Goal: Task Accomplishment & Management: Use online tool/utility

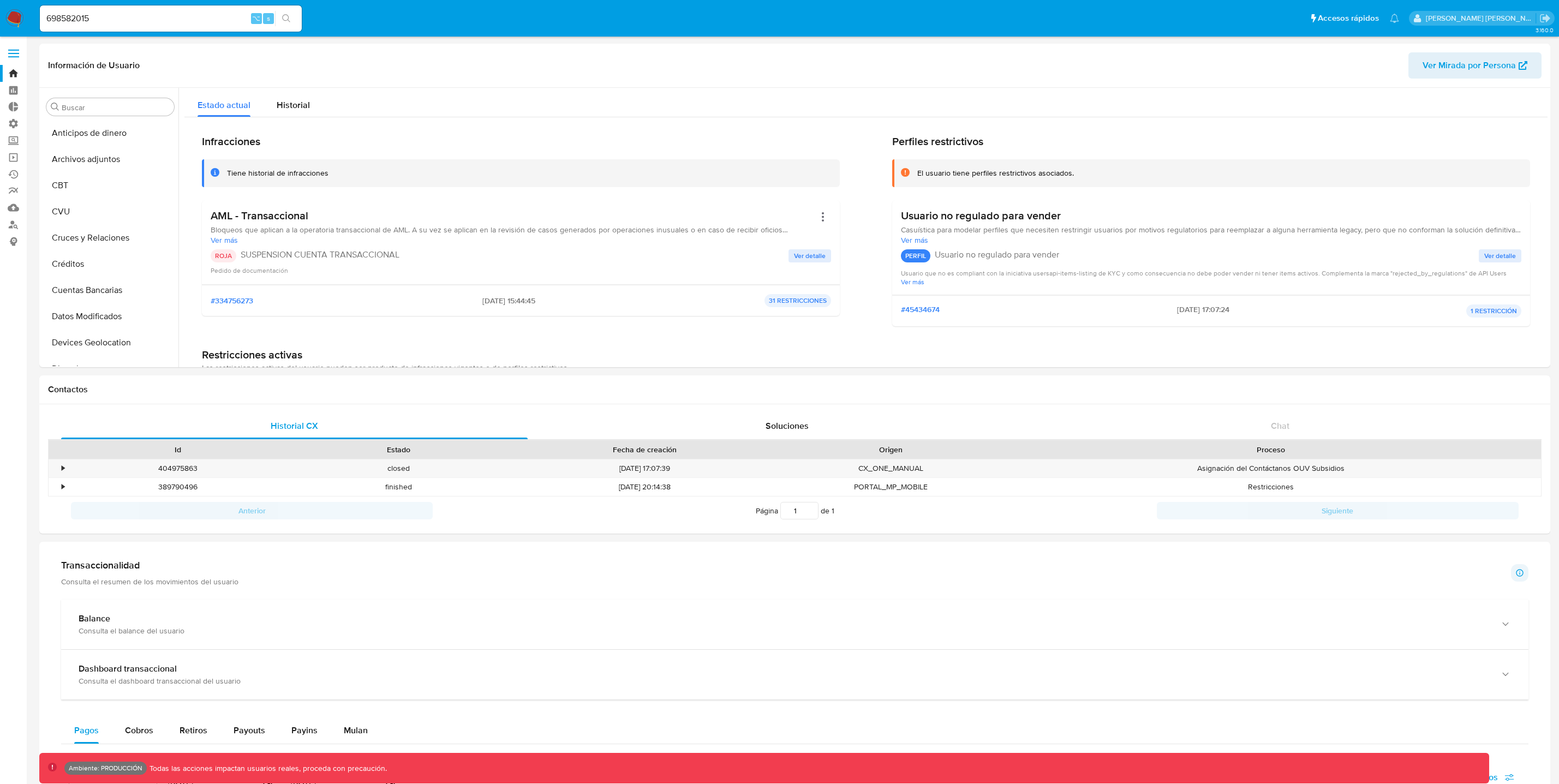
select select "10"
click at [16, 160] on link "Operaciones masivas" at bounding box center [65, 157] width 130 height 17
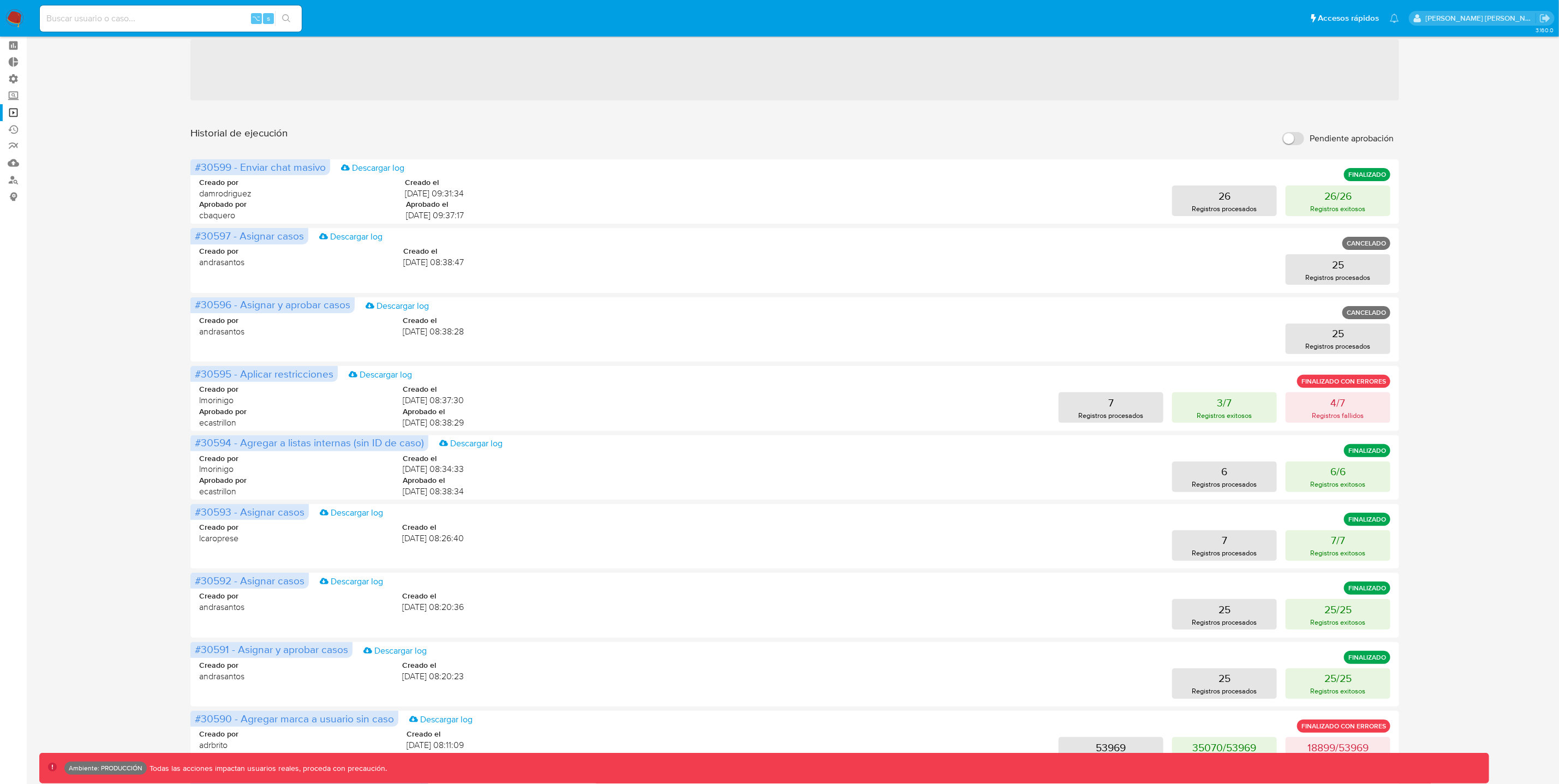
scroll to position [187, 0]
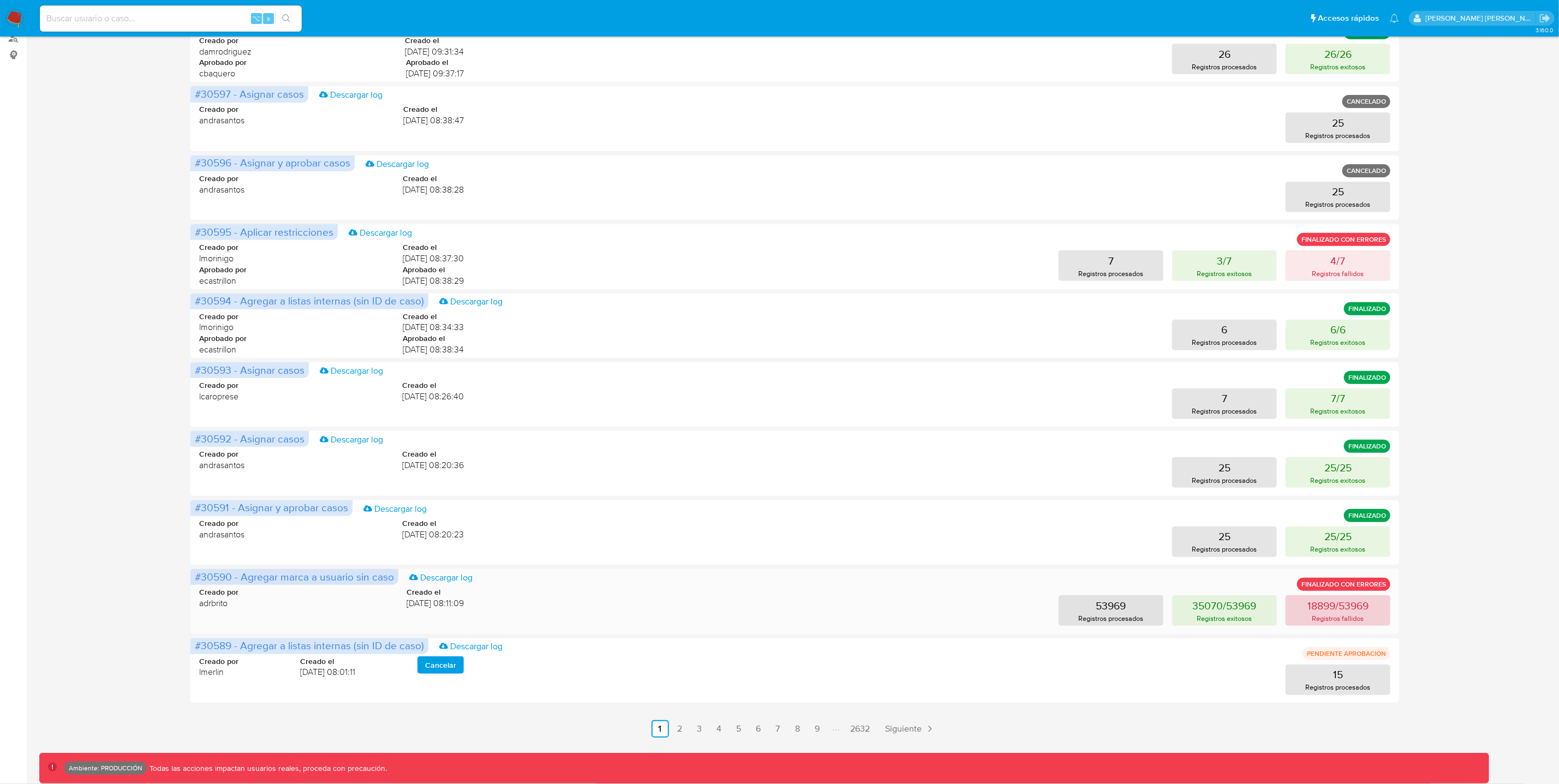
click at [1343, 620] on p "Registros fallidos" at bounding box center [1338, 618] width 52 height 10
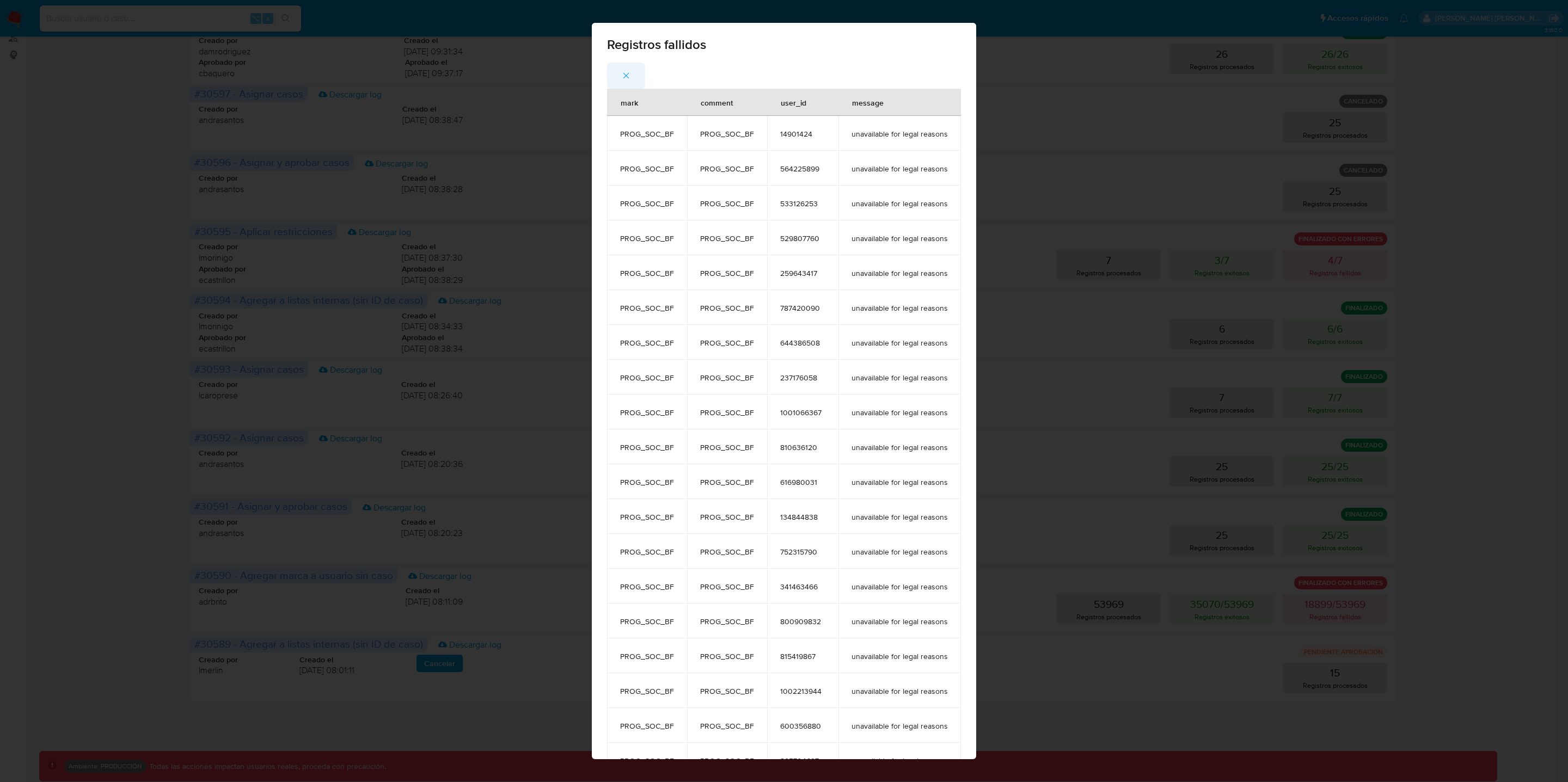
click at [621, 74] on icon "button" at bounding box center [626, 75] width 10 height 10
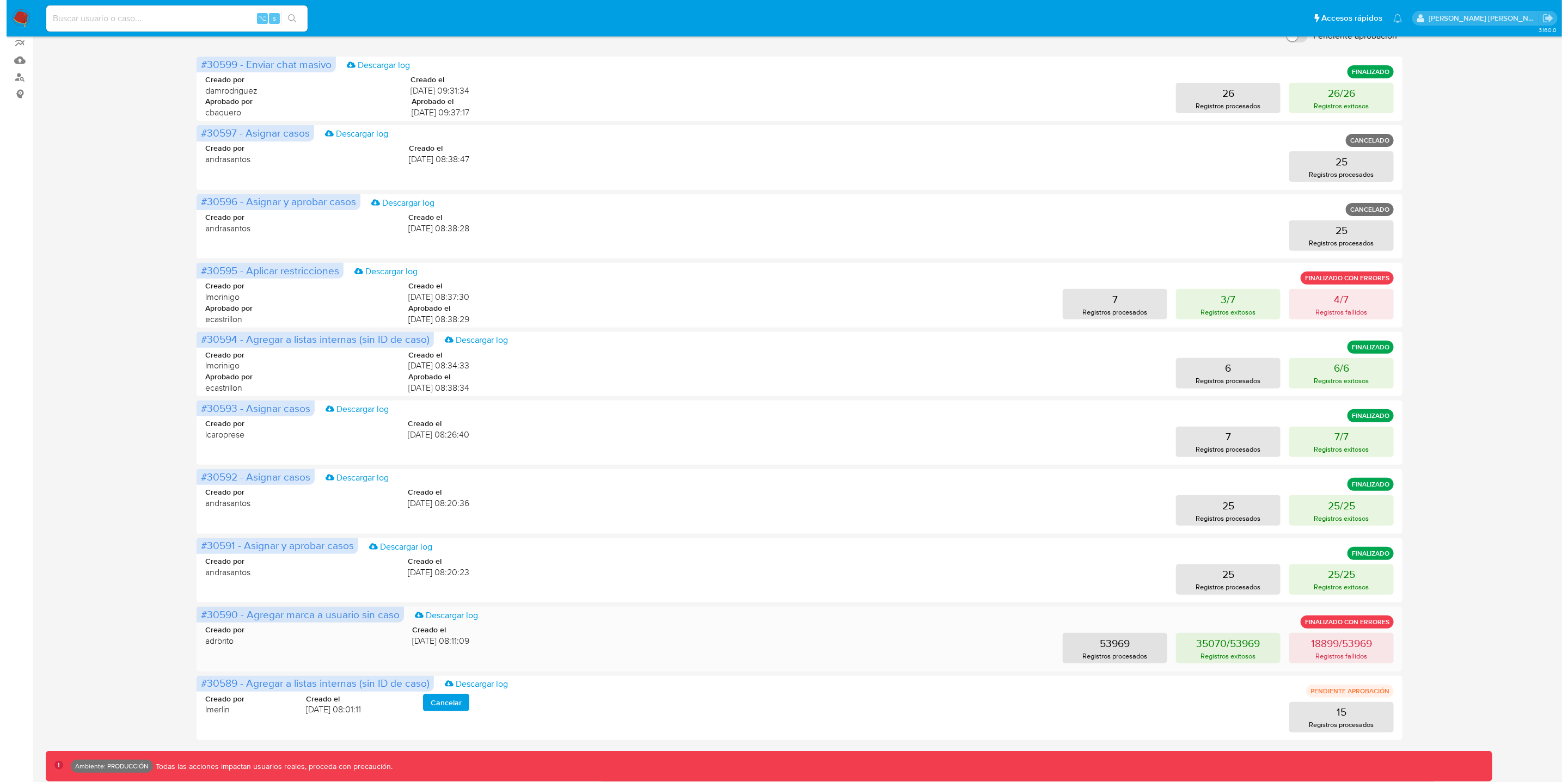
scroll to position [0, 0]
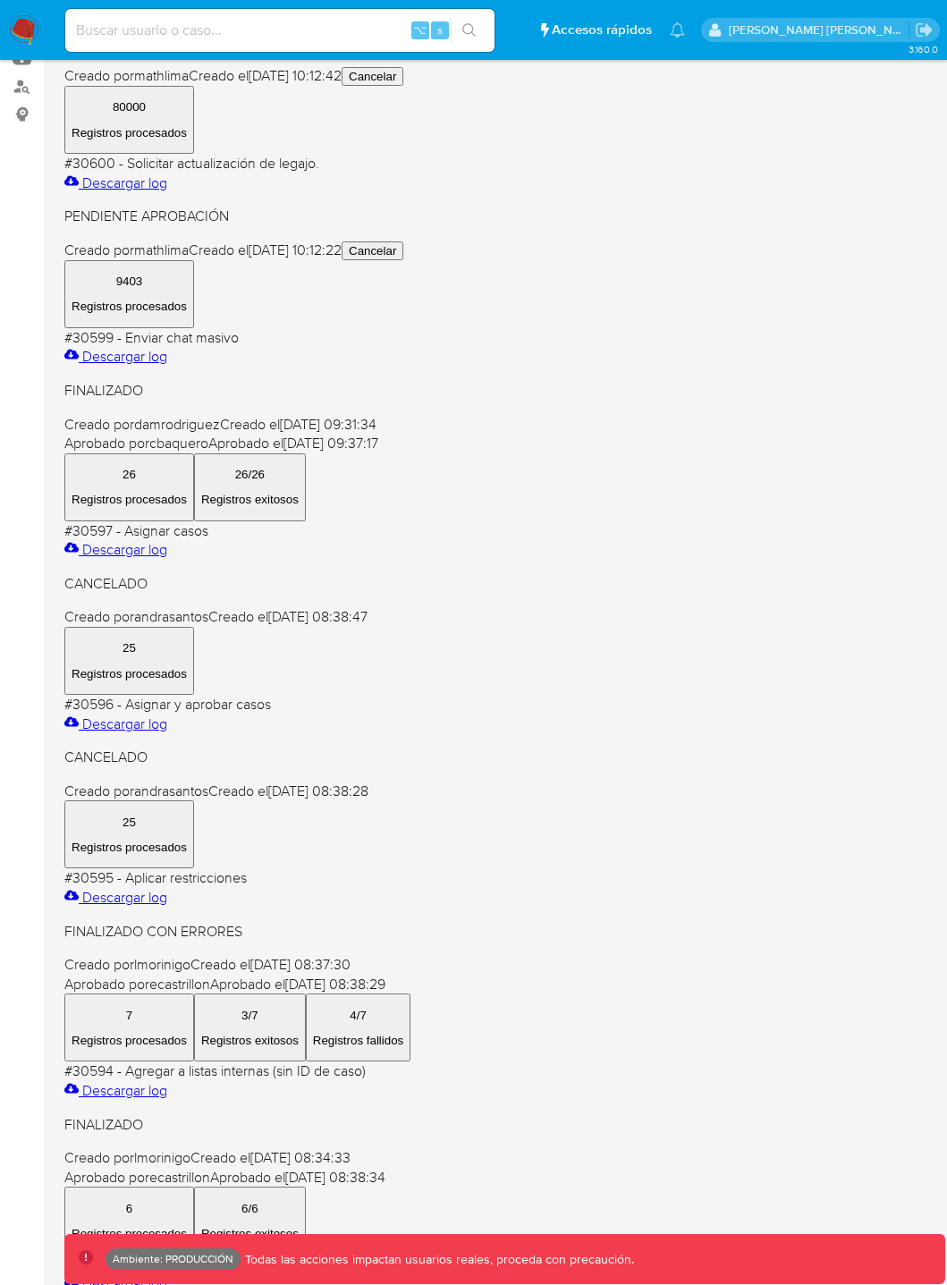
scroll to position [306, 0]
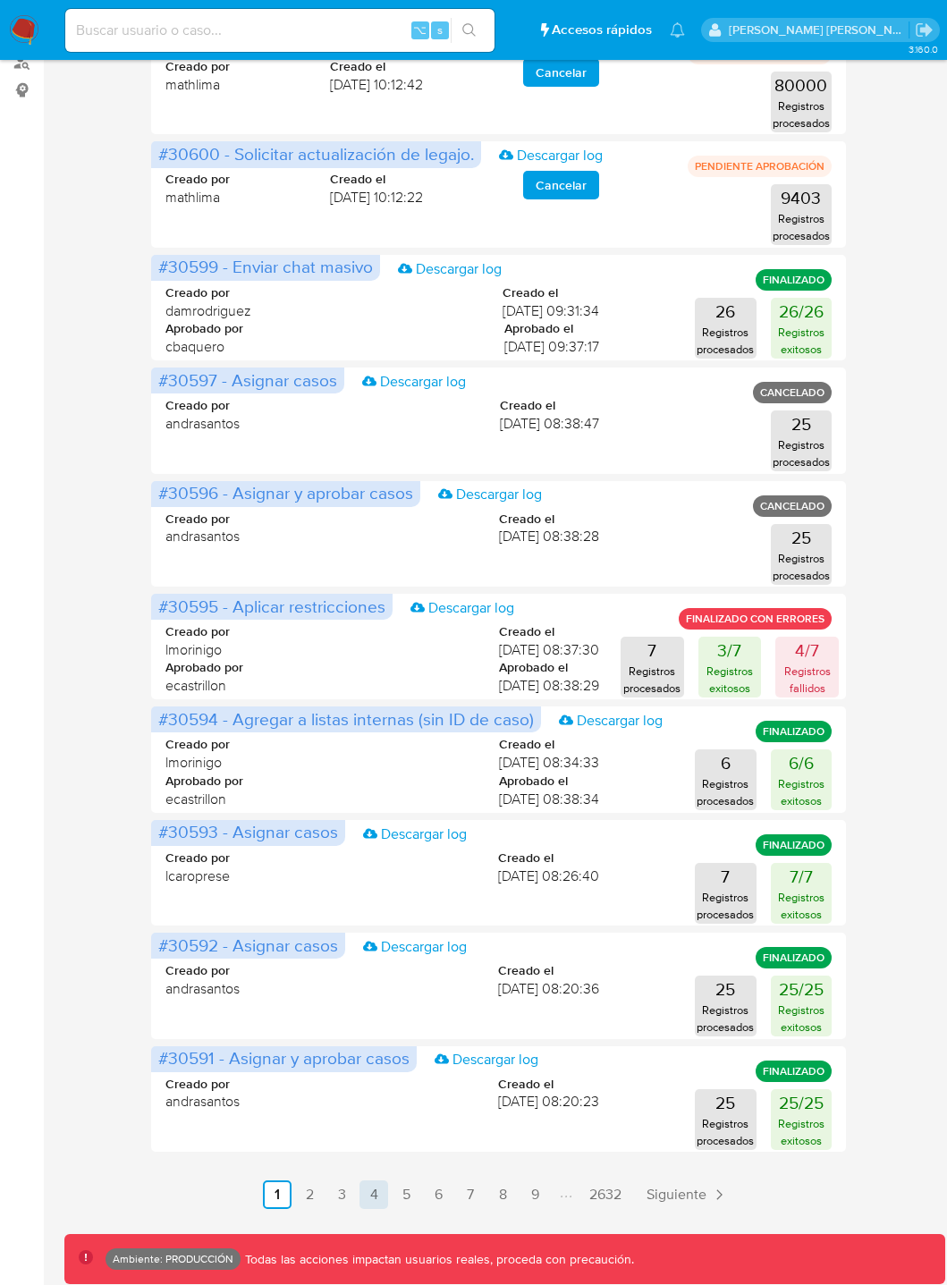
click at [377, 1194] on link "4" at bounding box center [374, 1195] width 29 height 29
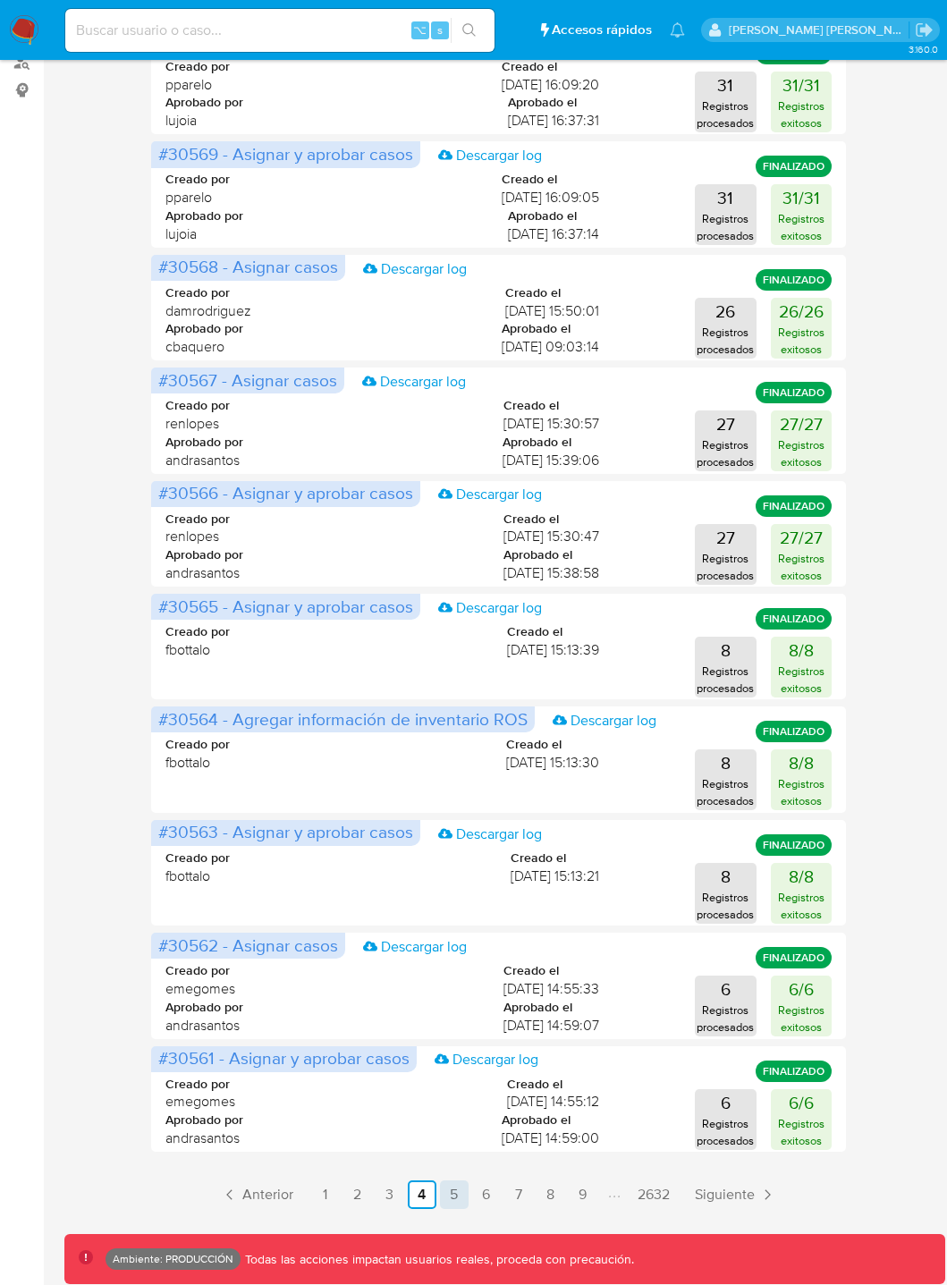
click at [463, 1198] on link "5" at bounding box center [454, 1195] width 29 height 29
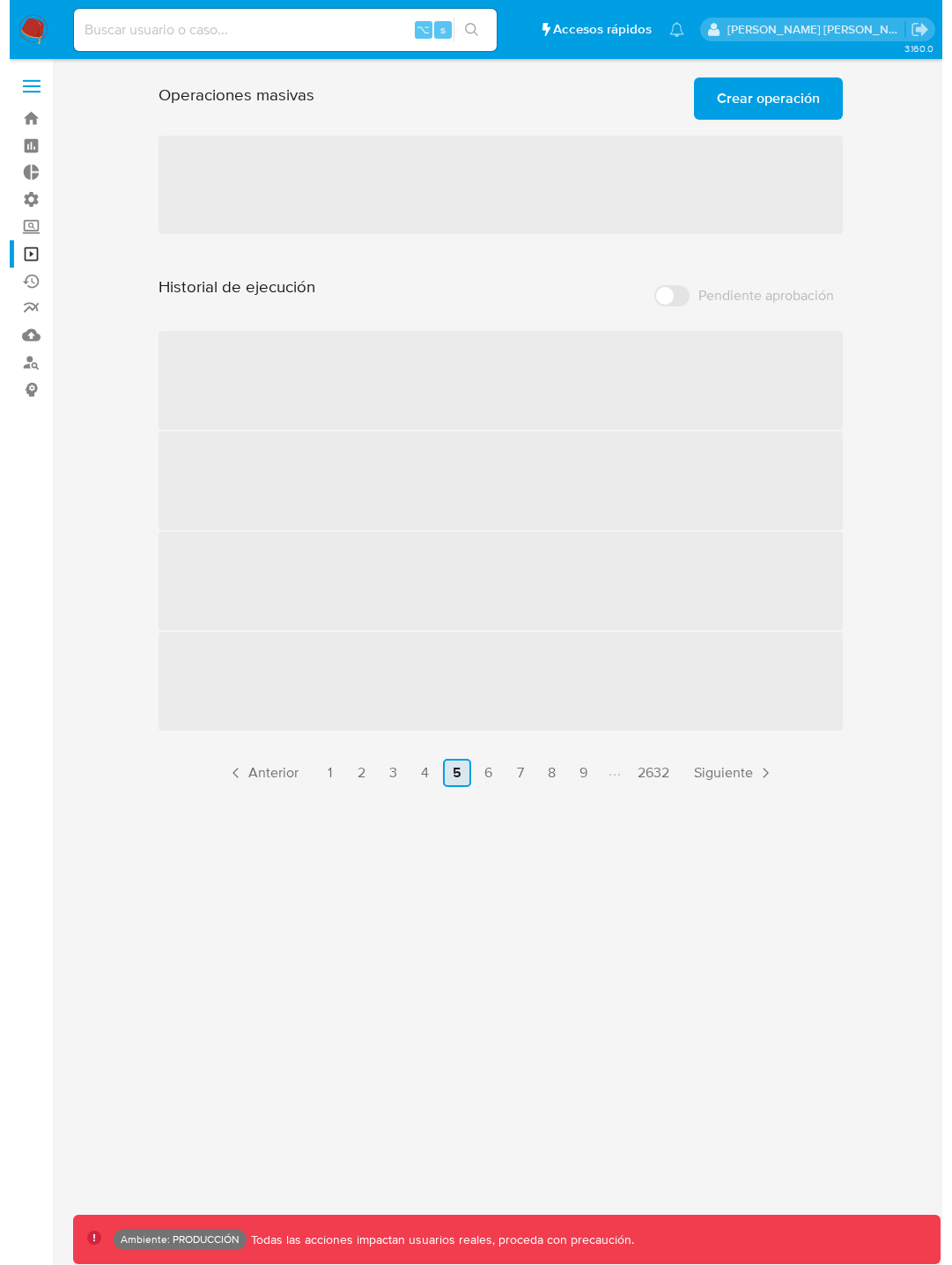
scroll to position [0, 0]
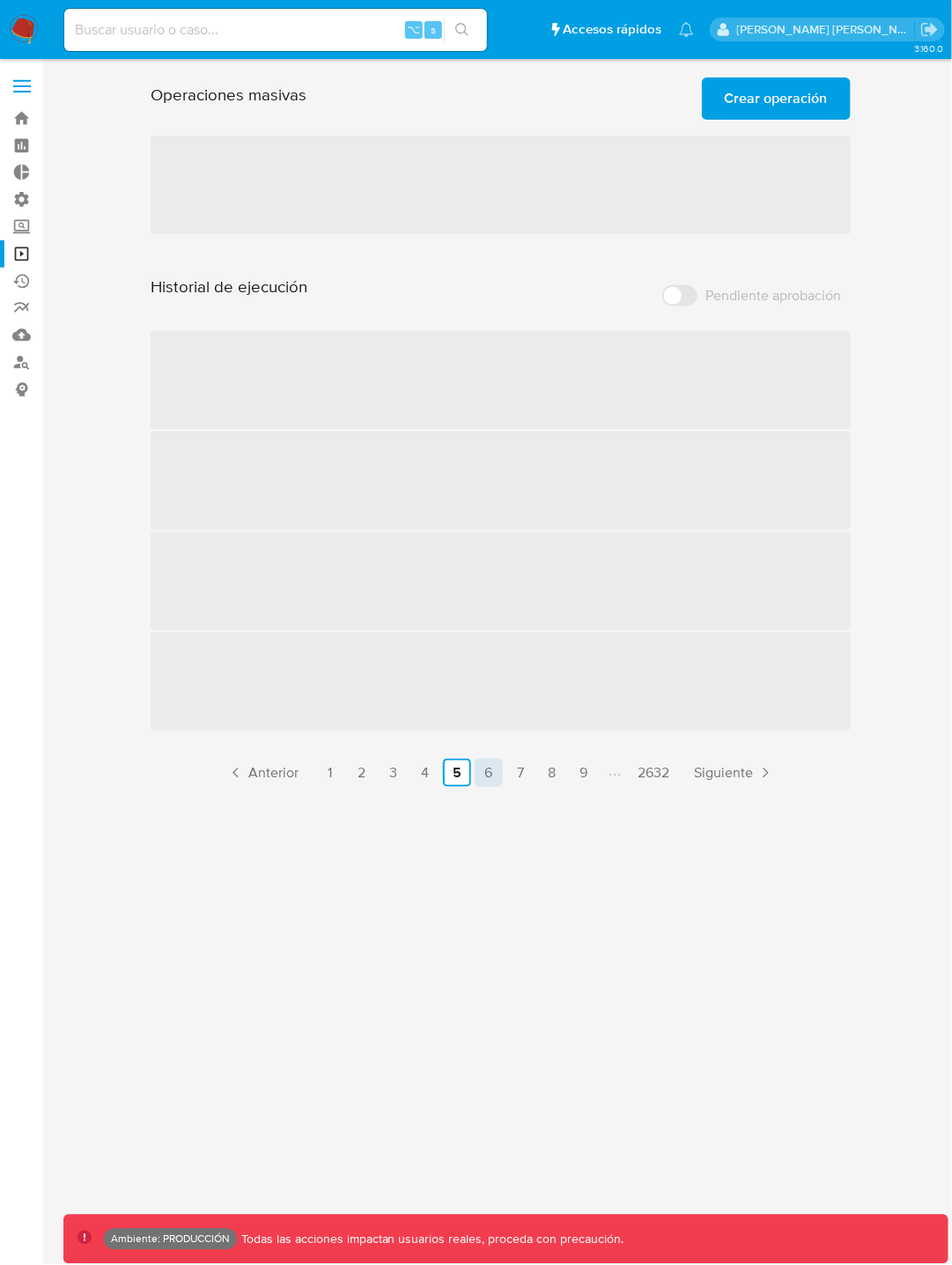
click at [492, 780] on link "6" at bounding box center [488, 773] width 29 height 29
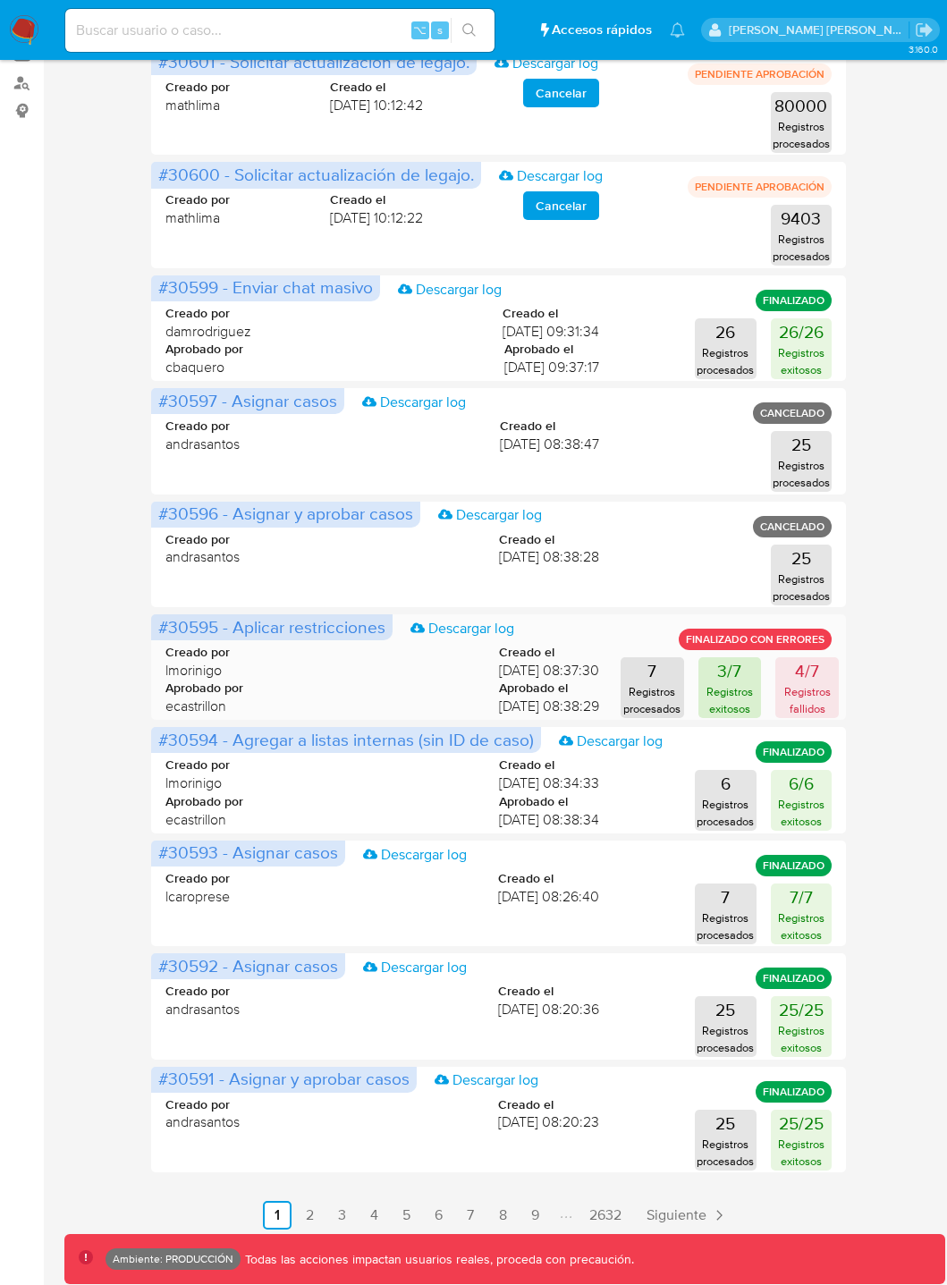
scroll to position [306, 0]
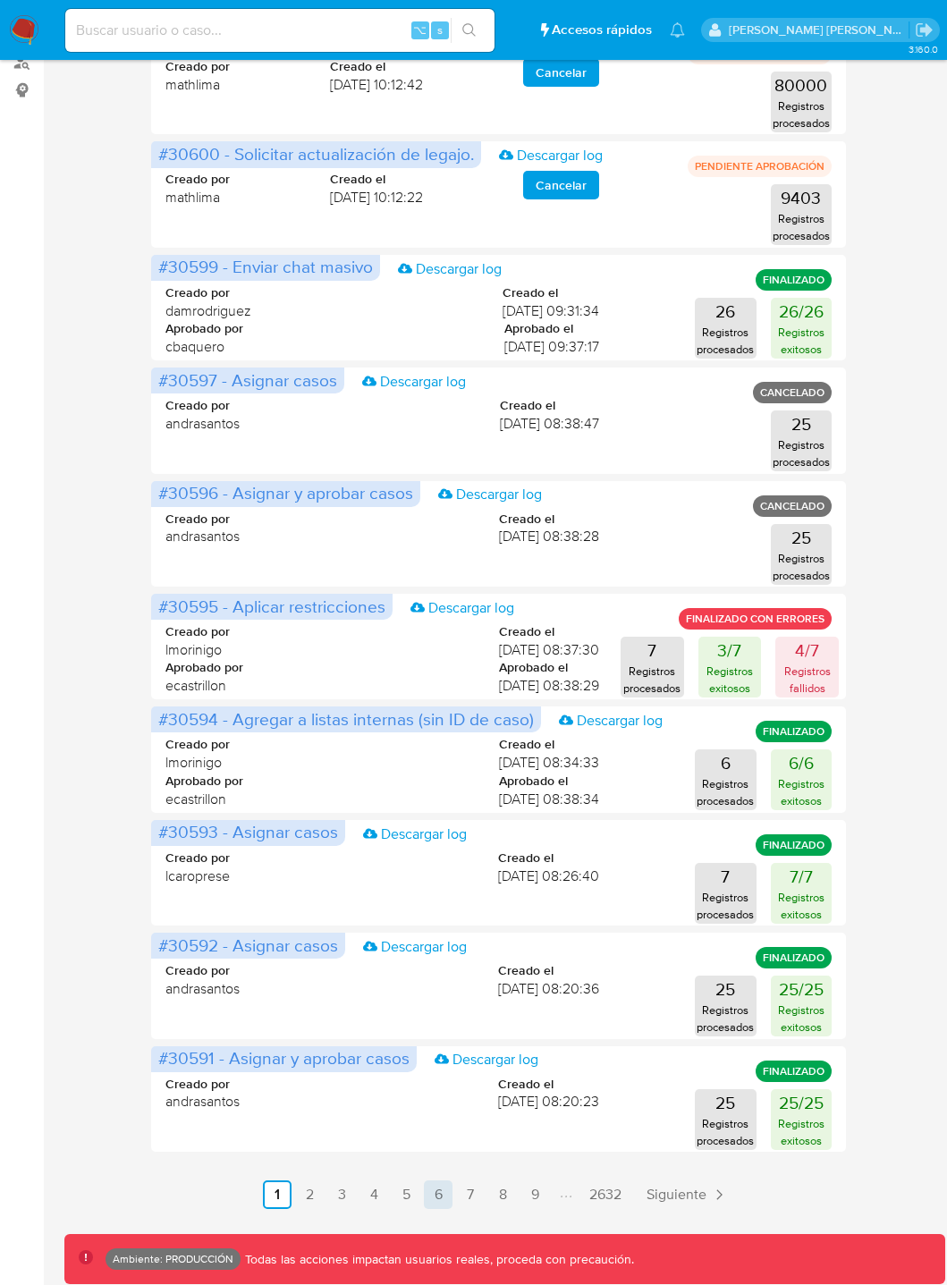
click at [443, 1197] on link "6" at bounding box center [438, 1195] width 29 height 29
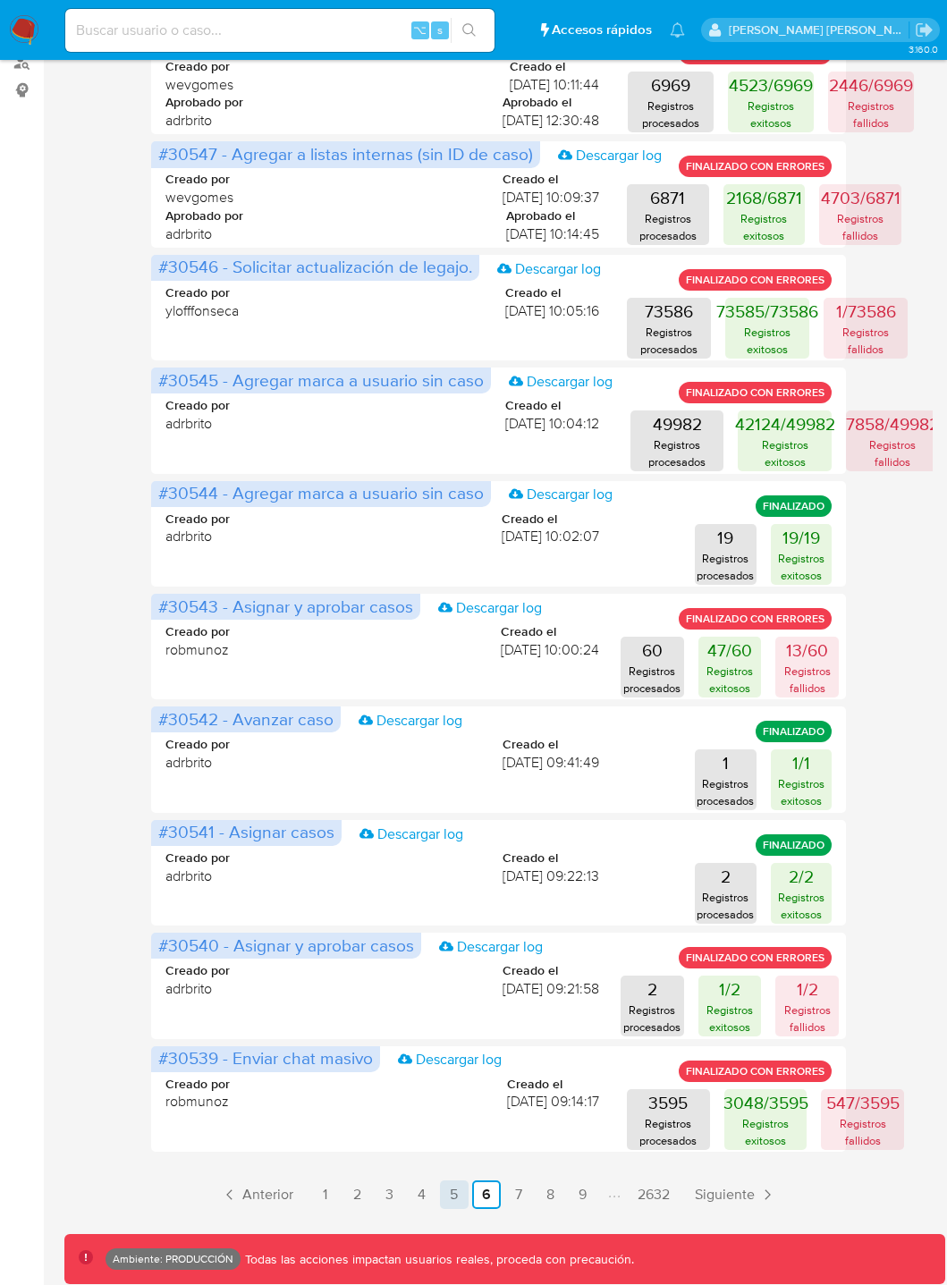
click at [453, 1196] on link "5" at bounding box center [454, 1195] width 29 height 29
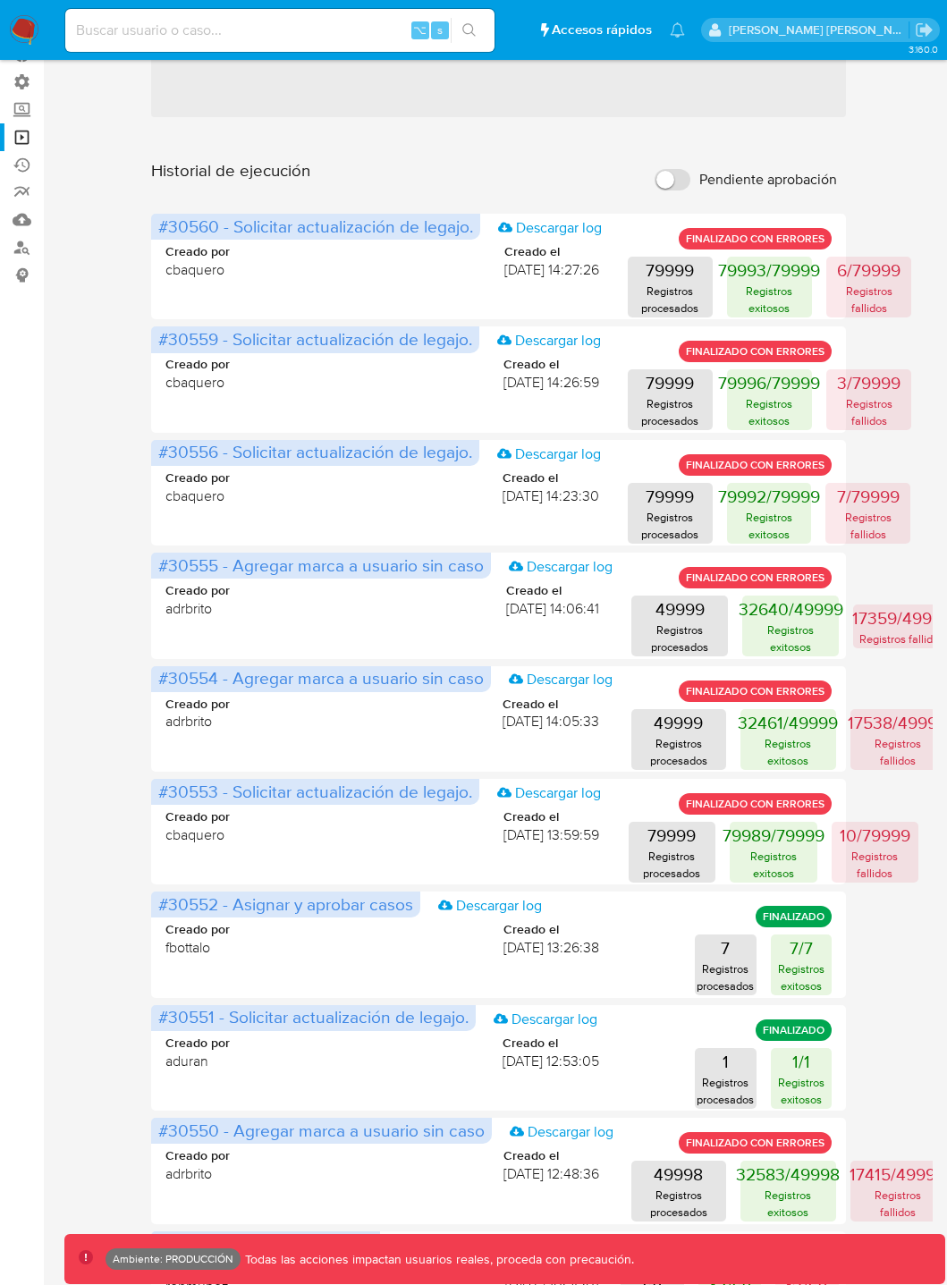
scroll to position [0, 0]
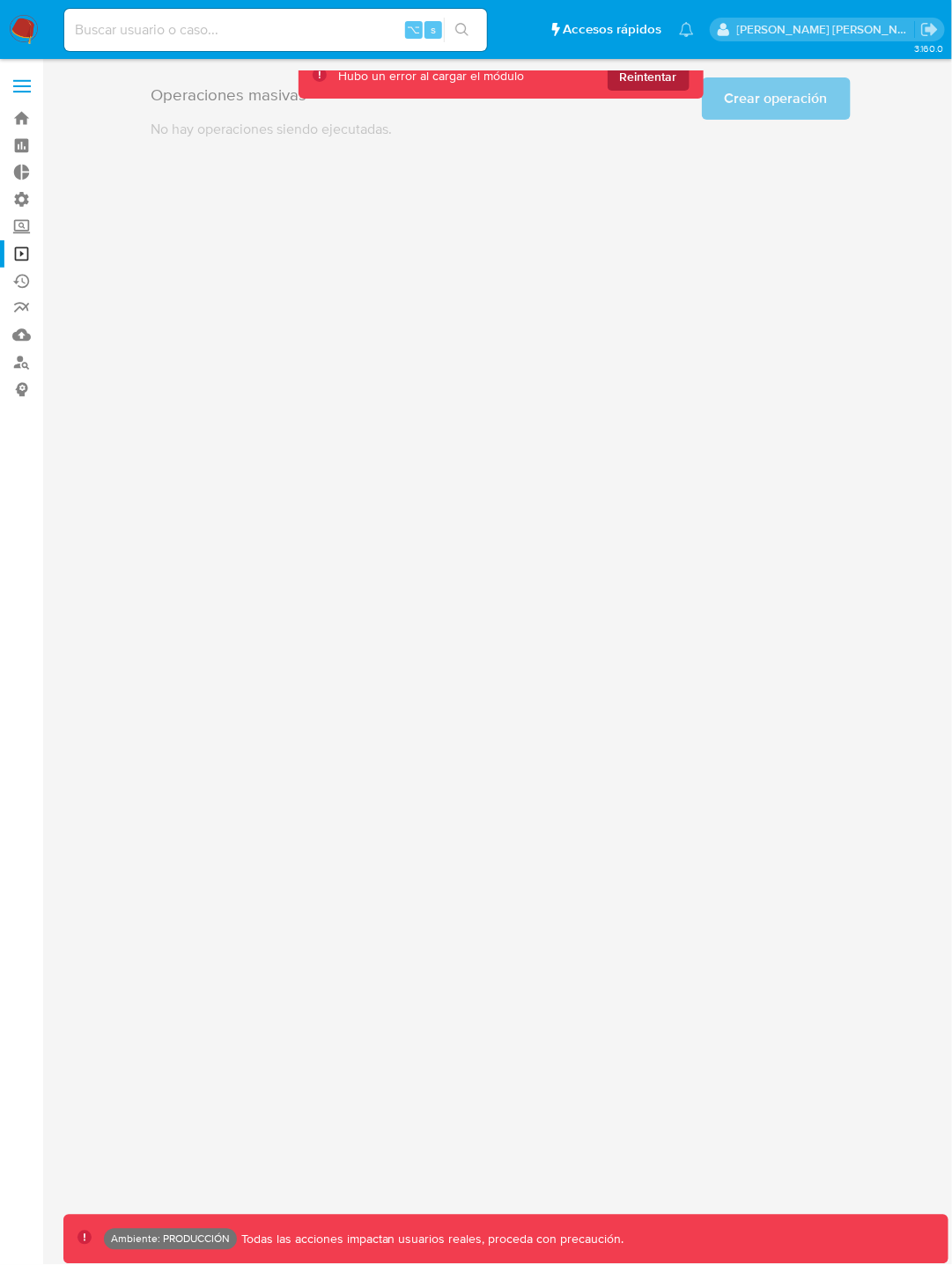
click at [680, 84] on button "Reintentar" at bounding box center [648, 77] width 82 height 29
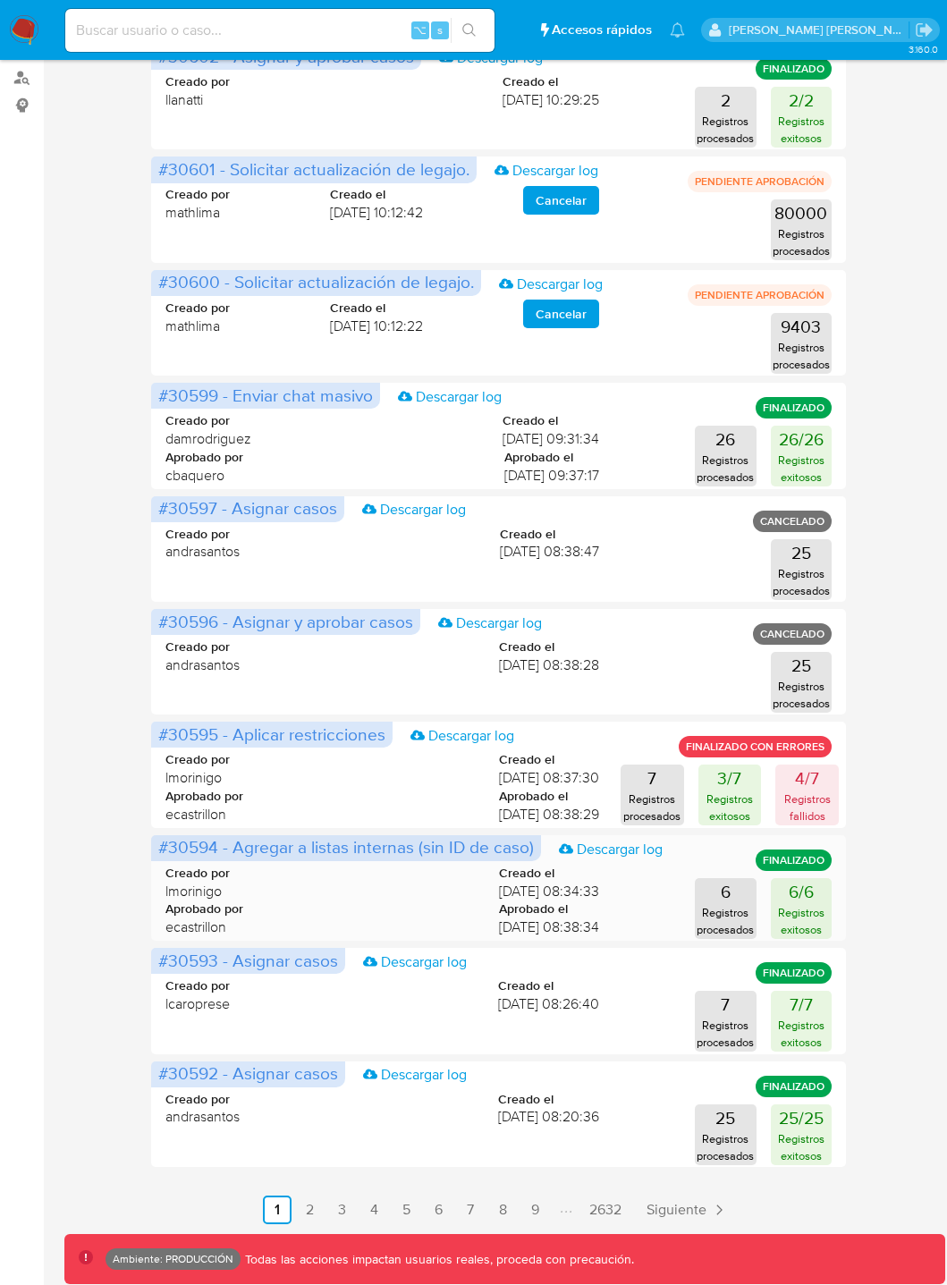
scroll to position [306, 0]
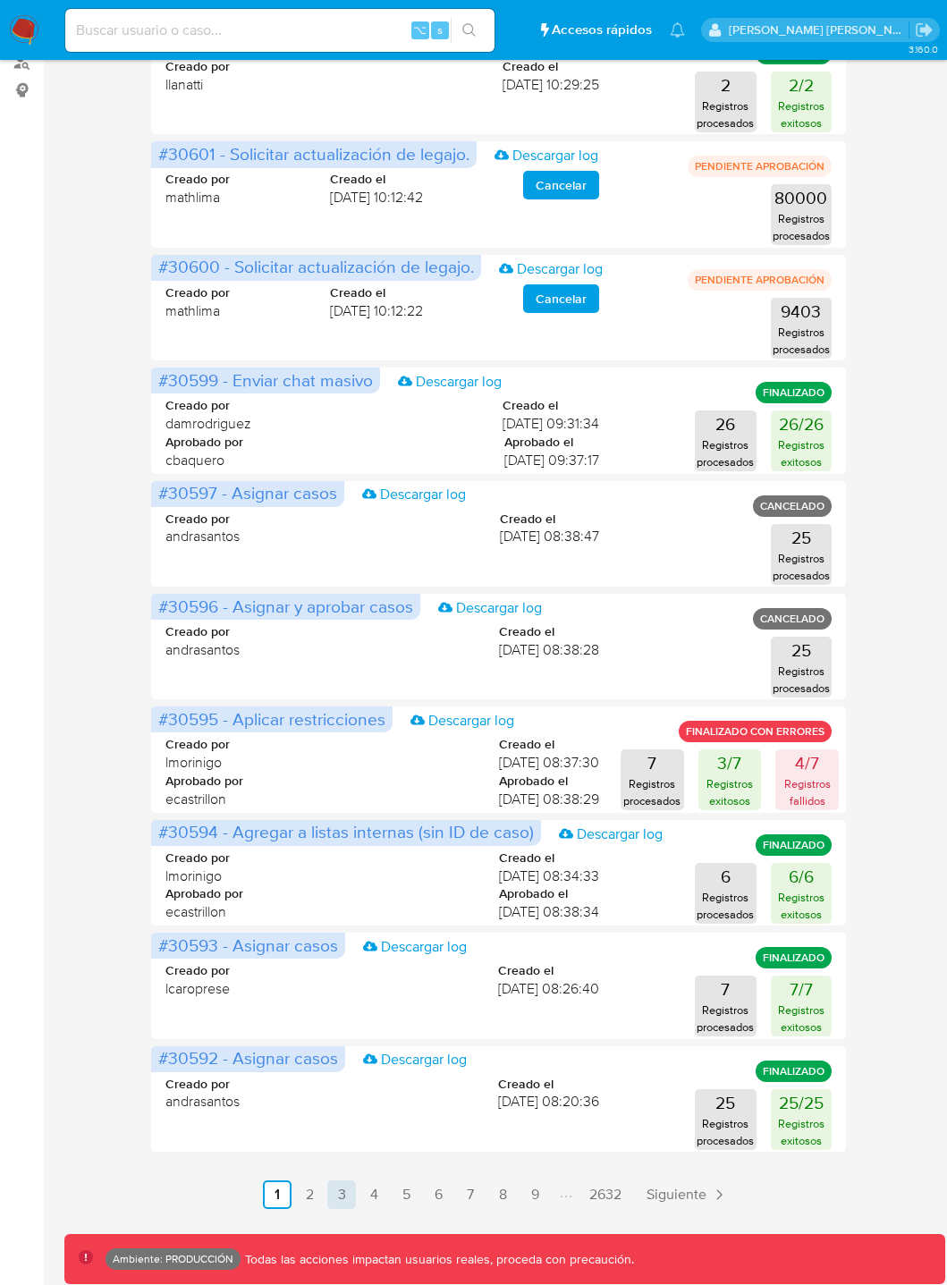
click at [349, 1194] on link "3" at bounding box center [341, 1195] width 29 height 29
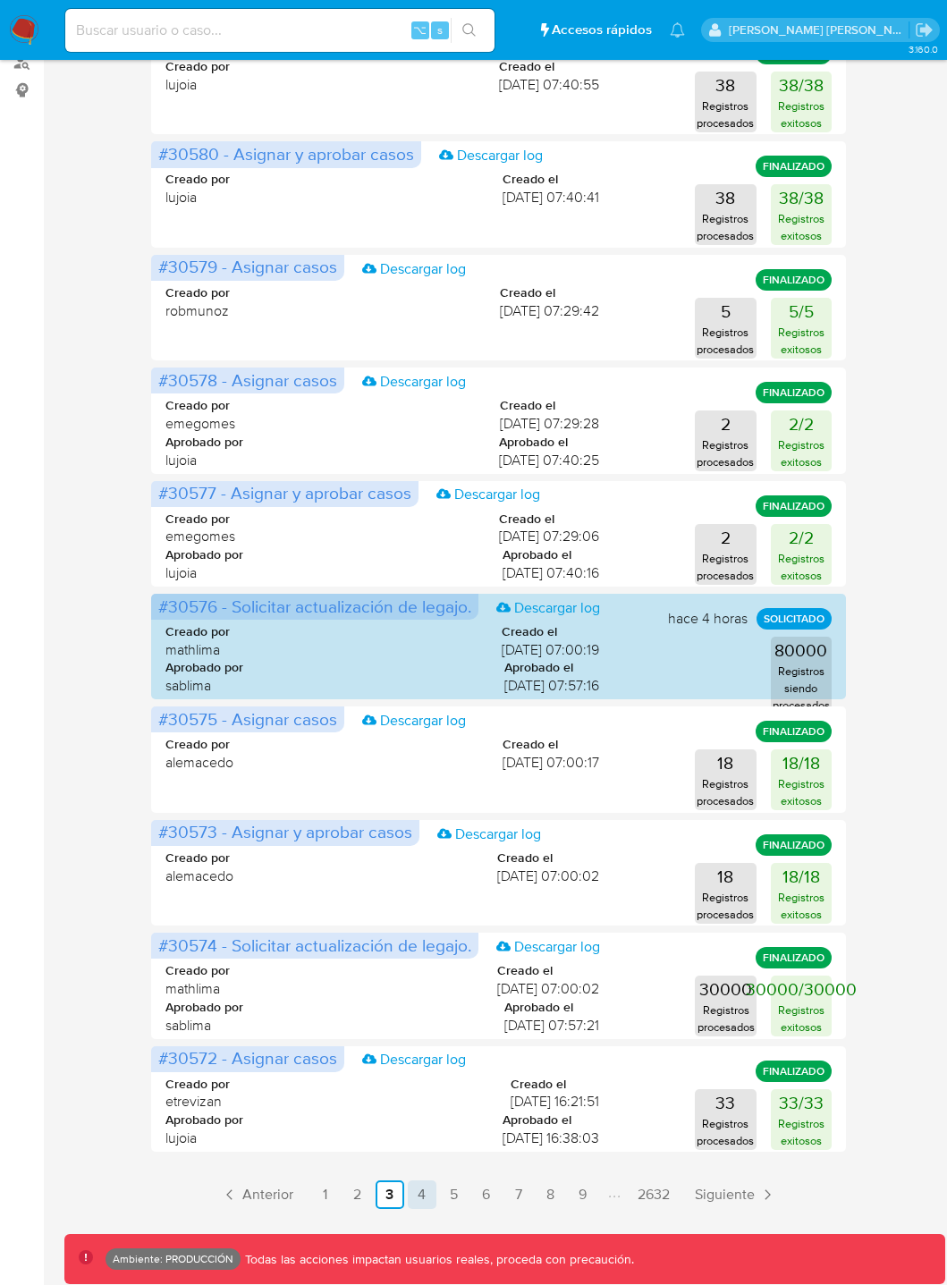
click at [433, 1194] on link "4" at bounding box center [422, 1195] width 29 height 29
